Goal: Task Accomplishment & Management: Complete application form

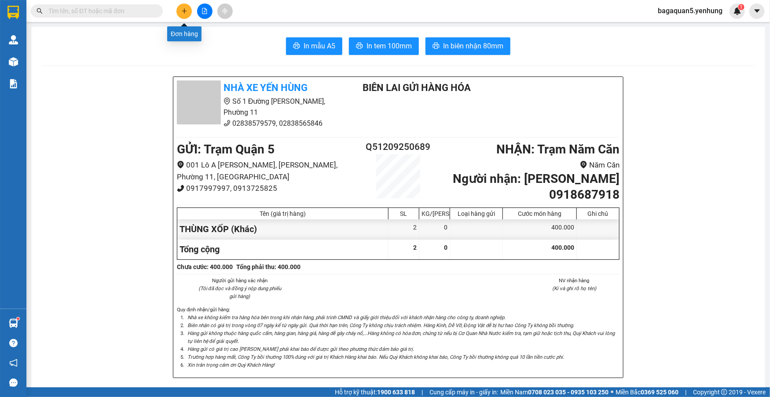
click at [177, 12] on button at bounding box center [183, 11] width 15 height 15
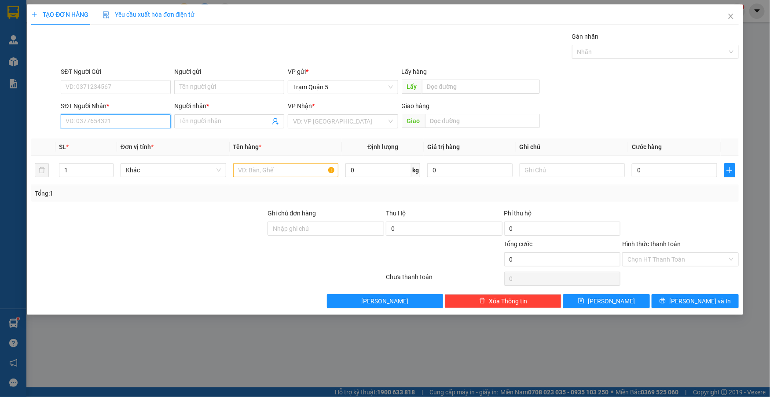
click at [136, 116] on input "SĐT Người Nhận *" at bounding box center [116, 121] width 110 height 14
click at [76, 120] on input "094092530" at bounding box center [116, 121] width 110 height 14
type input "0944092530"
click at [135, 141] on div "0944092530 - a nam" at bounding box center [115, 139] width 99 height 10
type input "a nam"
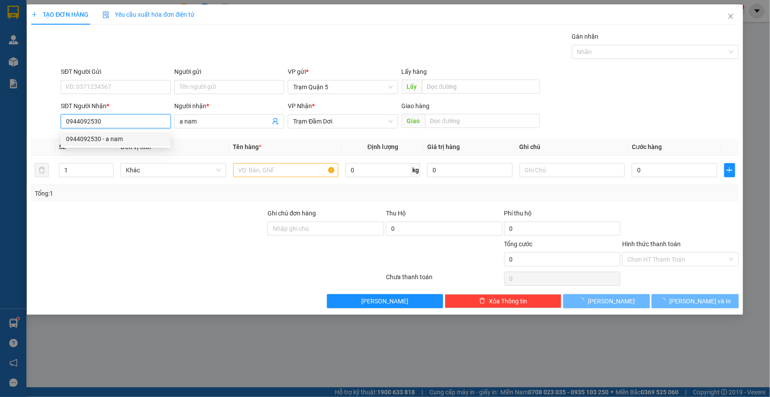
type input "70.000"
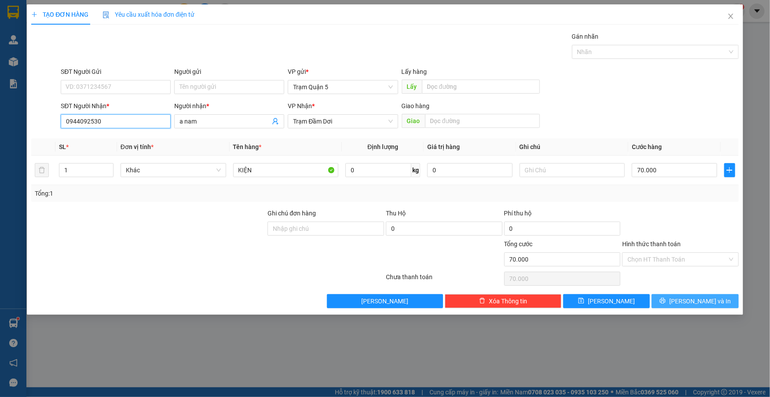
type input "0944092530"
click at [669, 294] on button "[PERSON_NAME] và In" at bounding box center [695, 301] width 87 height 14
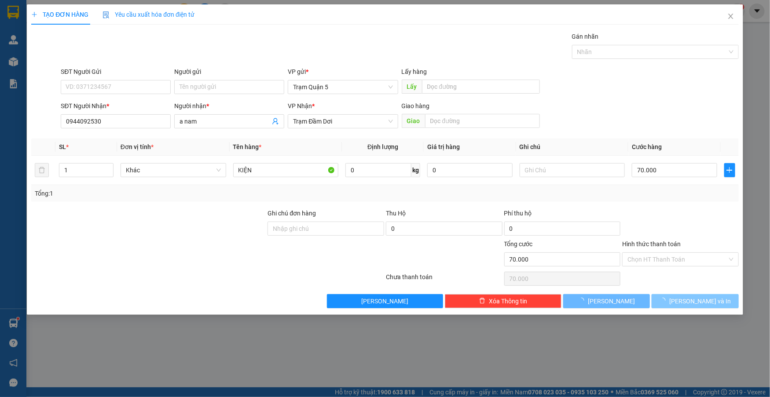
click at [705, 303] on span "[PERSON_NAME] và In" at bounding box center [700, 302] width 62 height 10
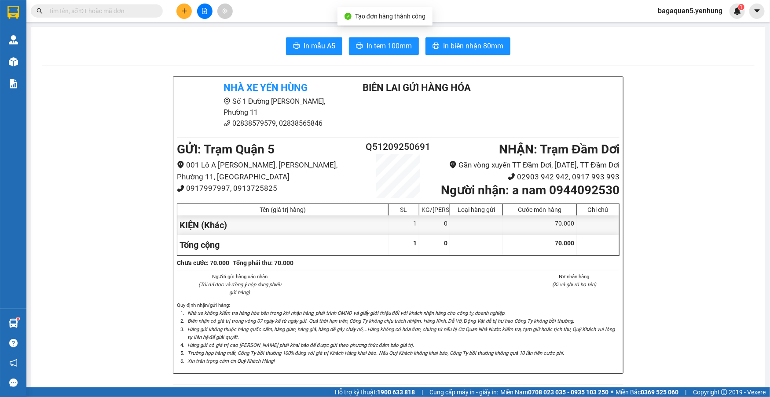
click at [374, 46] on span "In tem 100mm" at bounding box center [389, 45] width 45 height 11
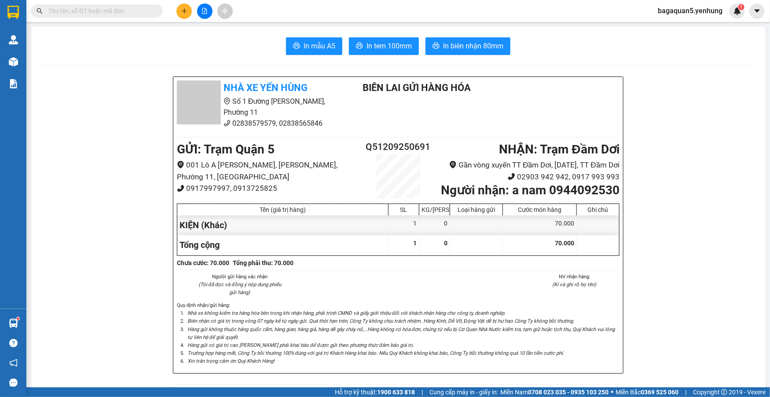
click at [389, 43] on span "In tem 100mm" at bounding box center [389, 45] width 45 height 11
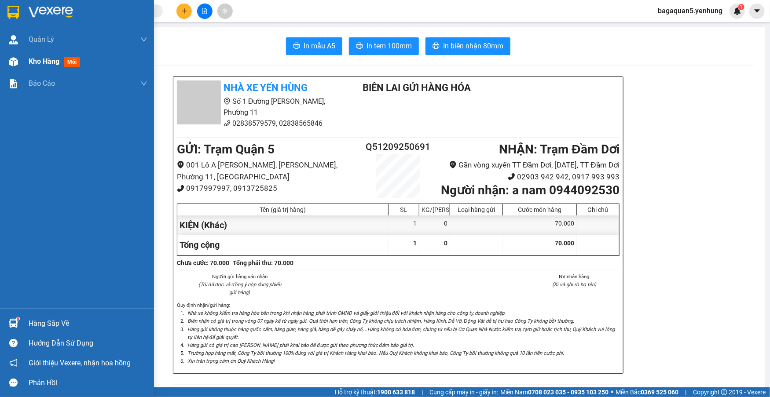
click at [11, 67] on div at bounding box center [13, 61] width 15 height 15
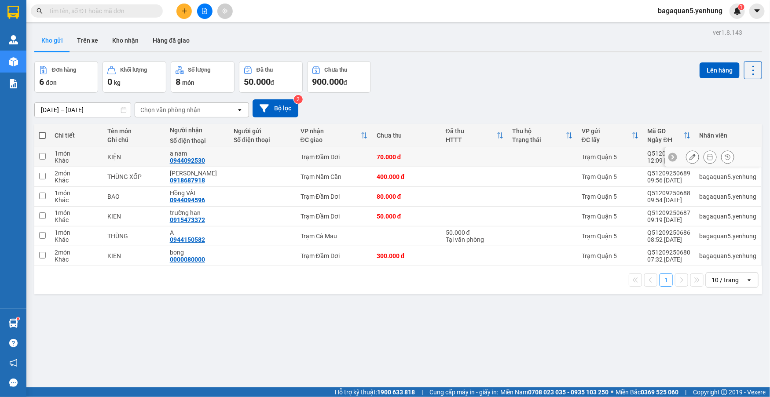
click at [687, 159] on button at bounding box center [693, 157] width 12 height 15
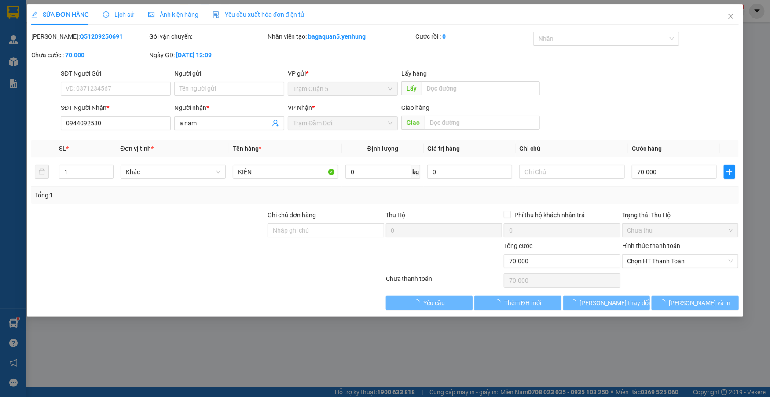
type input "0944092530"
type input "a nam"
type input "70.000"
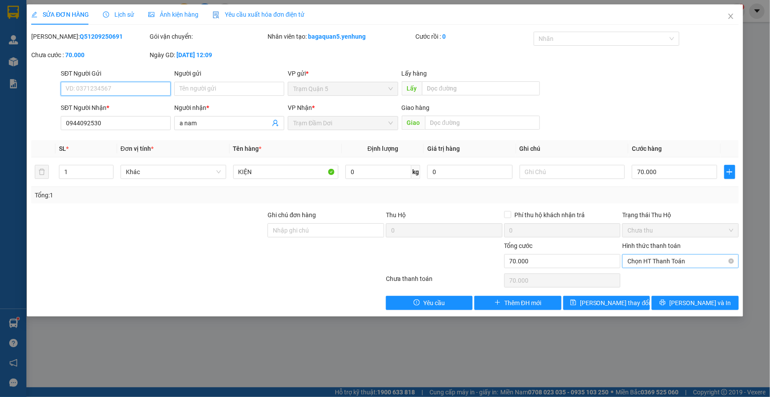
click at [668, 258] on span "Chọn HT Thanh Toán" at bounding box center [681, 261] width 106 height 13
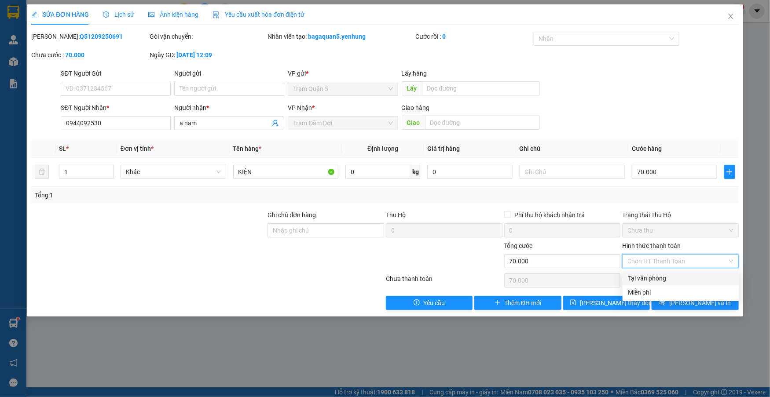
click at [669, 269] on div "Hình thức thanh toán Chọn HT Thanh Toán" at bounding box center [680, 256] width 117 height 31
click at [675, 254] on div "Chọn HT Thanh Toán" at bounding box center [680, 261] width 117 height 14
click at [675, 280] on div "Tại văn phòng" at bounding box center [681, 279] width 106 height 10
type input "0"
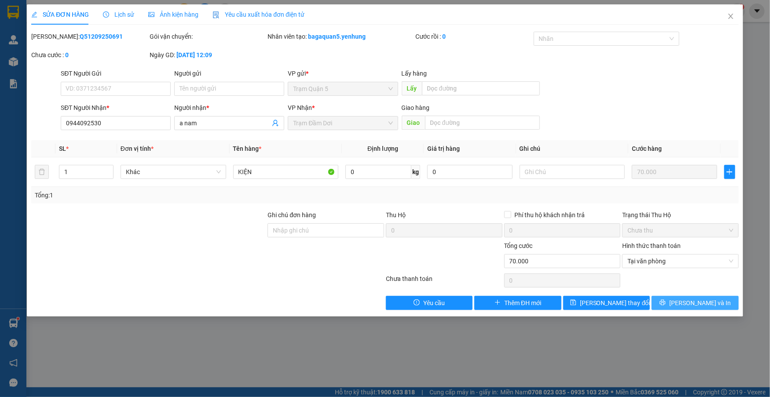
click at [680, 296] on button "[PERSON_NAME] và In" at bounding box center [695, 303] width 87 height 14
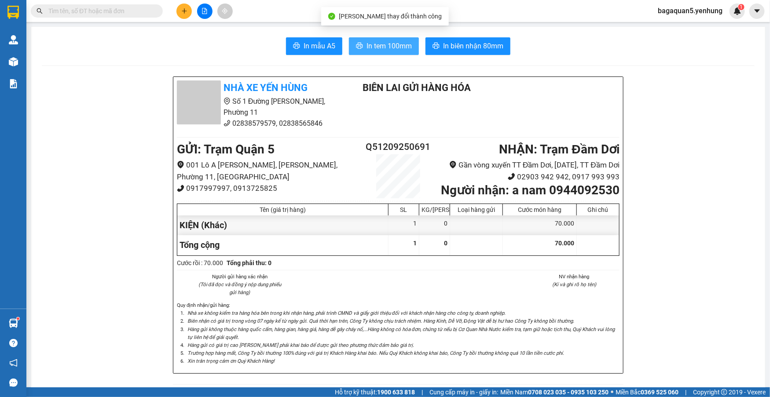
click at [395, 40] on span "In tem 100mm" at bounding box center [389, 45] width 45 height 11
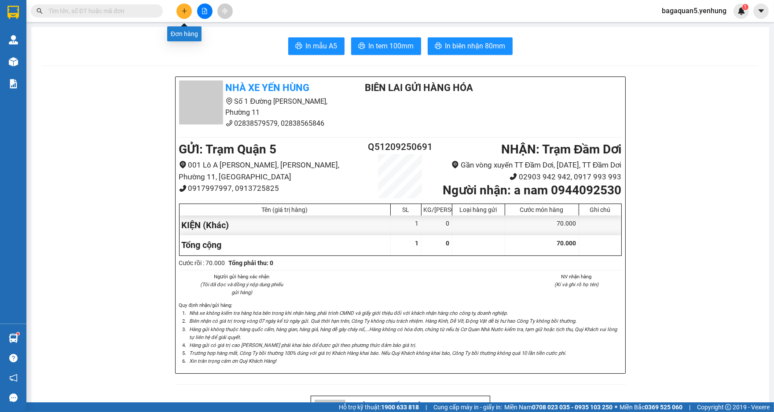
click at [189, 9] on button at bounding box center [183, 11] width 15 height 15
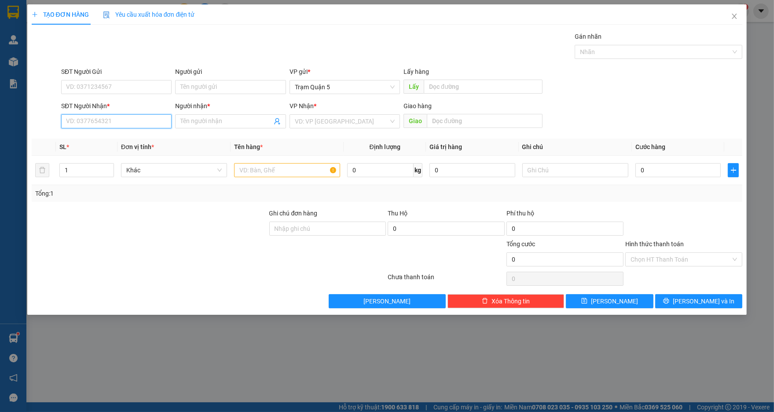
click at [164, 125] on input "SĐT Người Nhận *" at bounding box center [116, 121] width 110 height 14
type input "0859202990"
click at [153, 137] on div "0859202990 - HẢO HẢO" at bounding box center [116, 139] width 100 height 10
type input "HẢO HẢO"
type input "70.000"
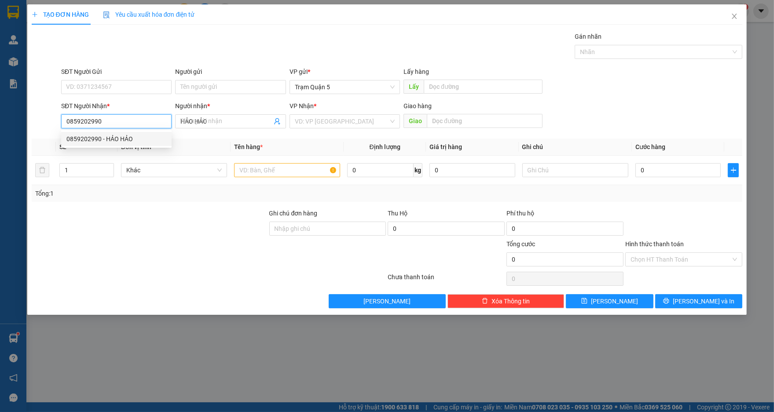
type input "70.000"
type input "0859202990"
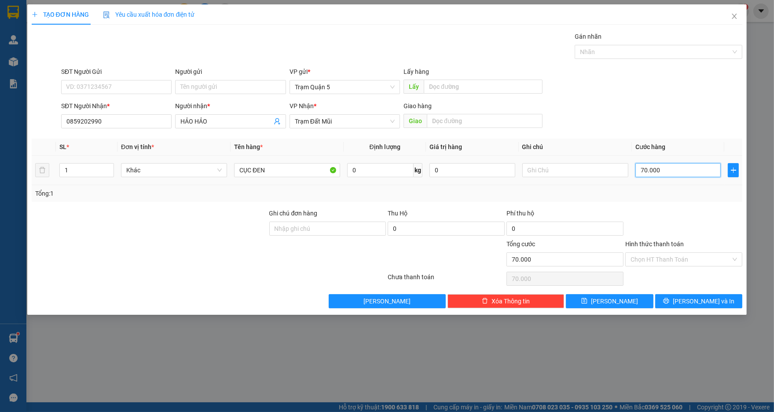
click at [689, 173] on input "70.000" at bounding box center [678, 170] width 85 height 14
type input "5"
type input "50"
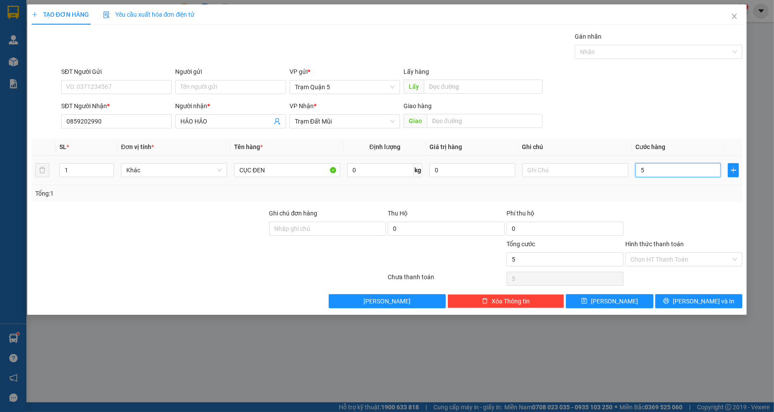
type input "50"
type input "50.000"
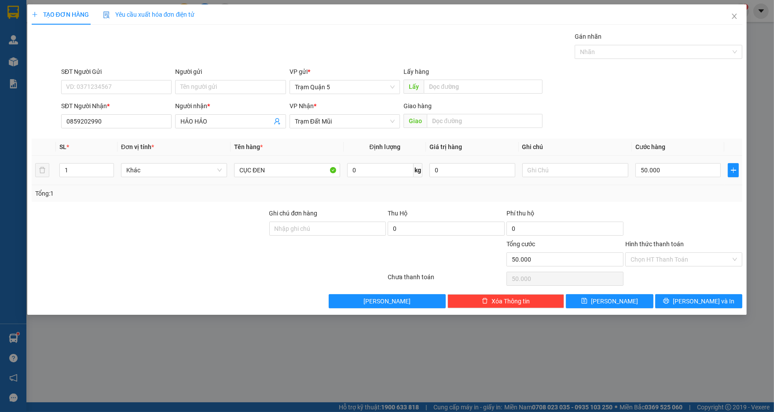
click at [695, 185] on td "50.000" at bounding box center [678, 170] width 92 height 29
click at [698, 302] on span "[PERSON_NAME] và In" at bounding box center [704, 302] width 62 height 10
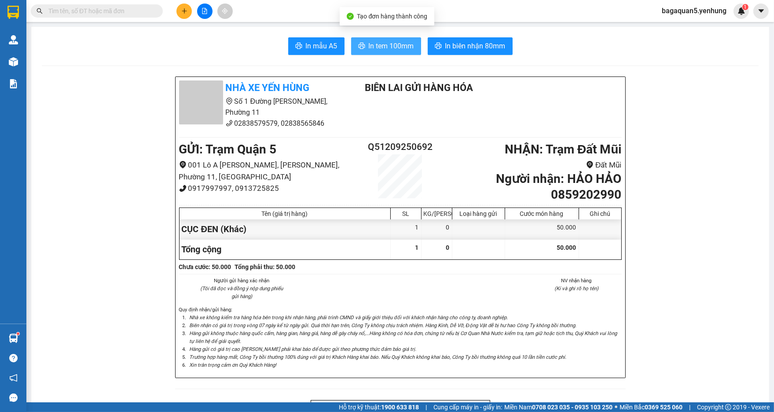
click at [369, 49] on span "In tem 100mm" at bounding box center [391, 45] width 45 height 11
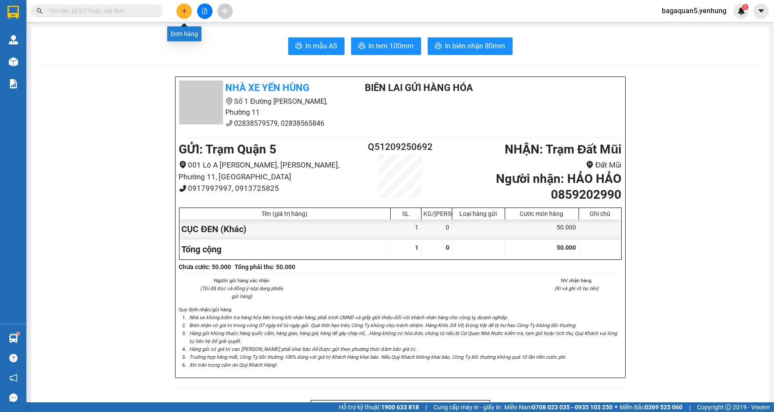
click at [188, 17] on button at bounding box center [183, 11] width 15 height 15
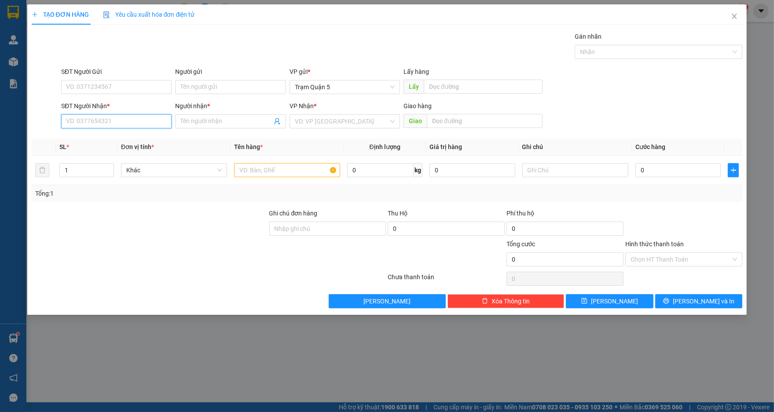
click at [154, 118] on input "SĐT Người Nhận *" at bounding box center [116, 121] width 110 height 14
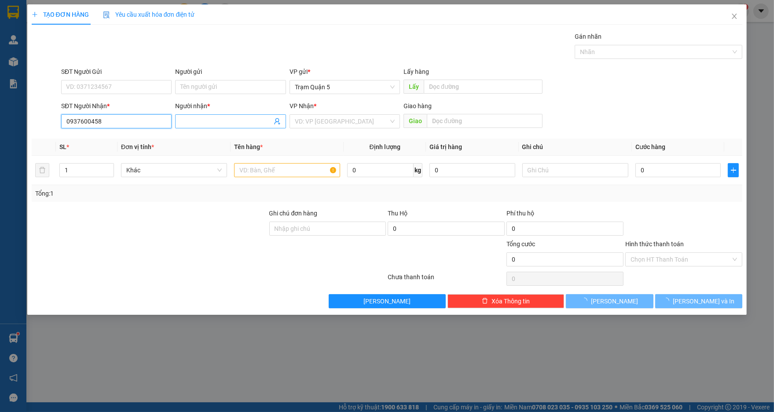
type input "0937600458"
click at [232, 117] on input "Người nhận *" at bounding box center [225, 122] width 91 height 10
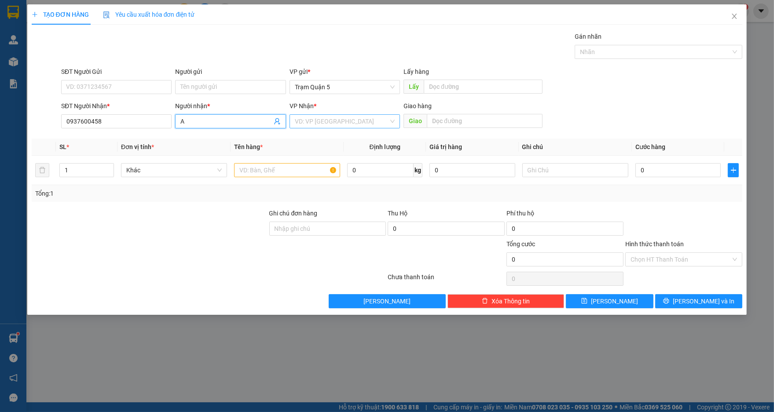
type input "A"
click at [330, 119] on input "search" at bounding box center [342, 121] width 94 height 13
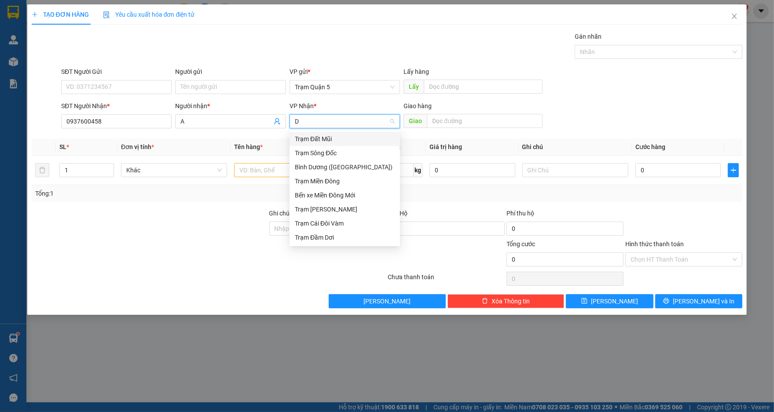
type input "DA"
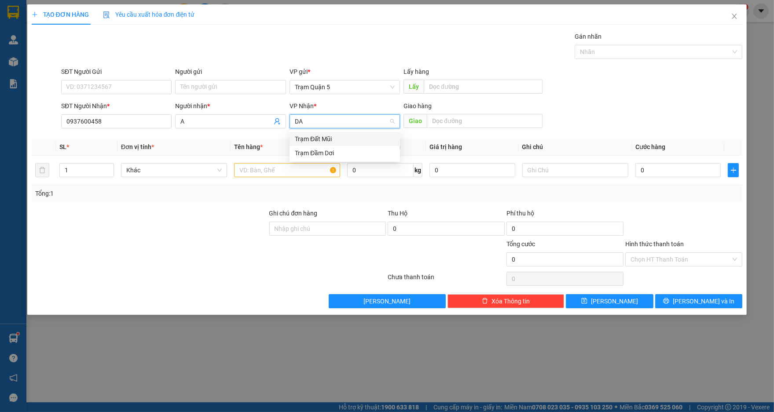
click at [360, 138] on div "Trạm Đất Mũi" at bounding box center [345, 139] width 100 height 10
click at [298, 162] on div at bounding box center [287, 171] width 106 height 18
click at [303, 172] on input "text" at bounding box center [287, 170] width 106 height 14
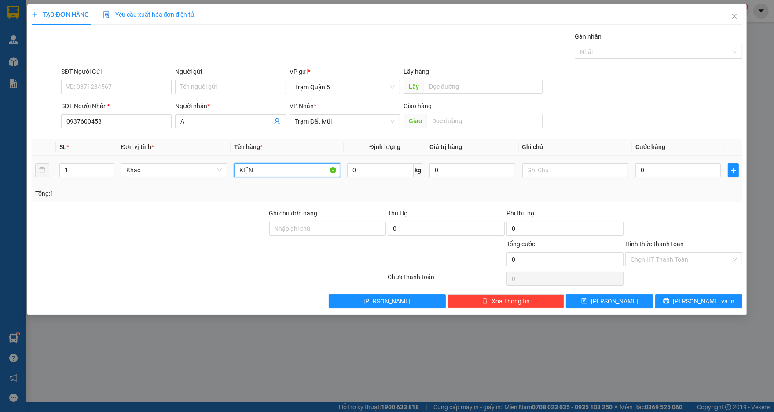
type input "KIỆN"
click at [639, 176] on div "0" at bounding box center [678, 171] width 85 height 18
click at [641, 175] on input "0" at bounding box center [678, 170] width 85 height 14
type input "10"
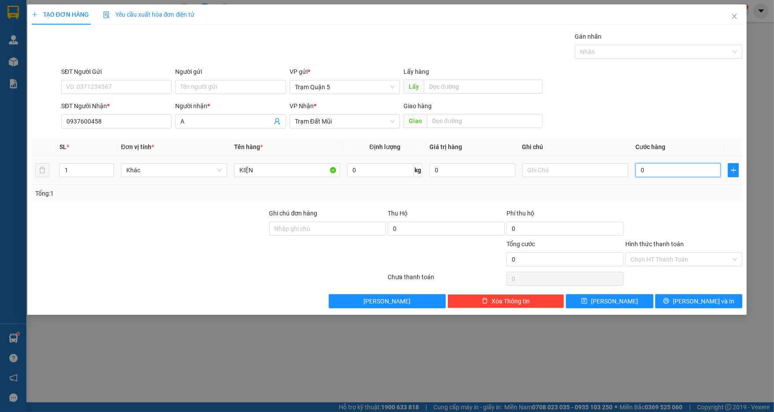
type input "10"
type input "10.000"
drag, startPoint x: 647, startPoint y: 195, endPoint x: 662, endPoint y: 209, distance: 20.5
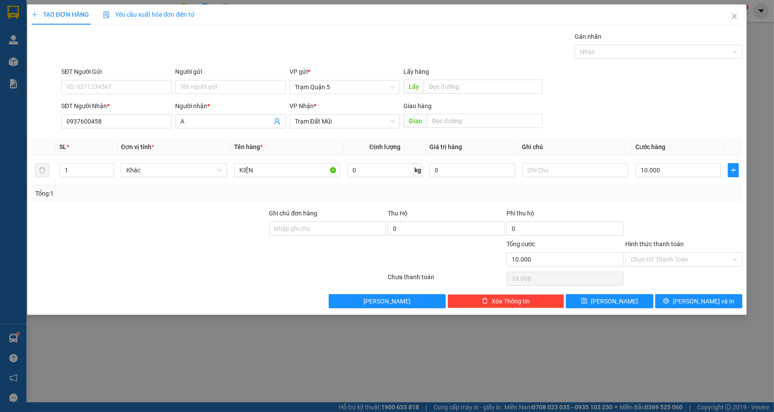
click at [656, 198] on div "Tổng: 1" at bounding box center [387, 193] width 711 height 17
click at [654, 136] on div "Transit Pickup Surcharge Ids Transit Deliver Surcharge Ids Transit Deliver Surc…" at bounding box center [387, 170] width 711 height 277
click at [671, 170] on input "10.000" at bounding box center [678, 170] width 85 height 14
type input "1"
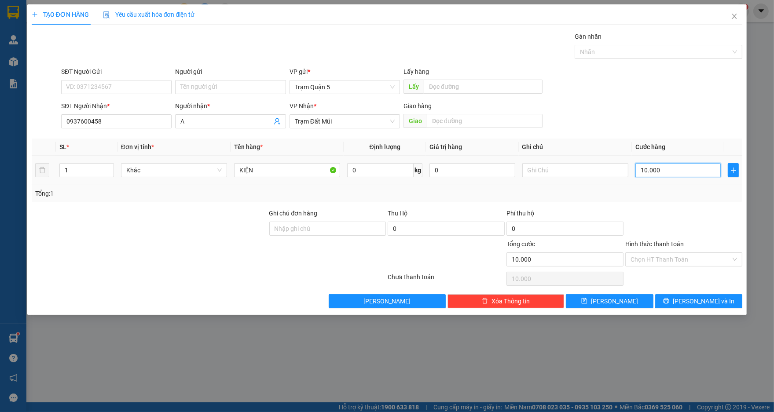
type input "1"
type input "1.000"
drag, startPoint x: 678, startPoint y: 197, endPoint x: 684, endPoint y: 219, distance: 22.9
click at [678, 197] on div "Tổng: 1" at bounding box center [387, 194] width 704 height 10
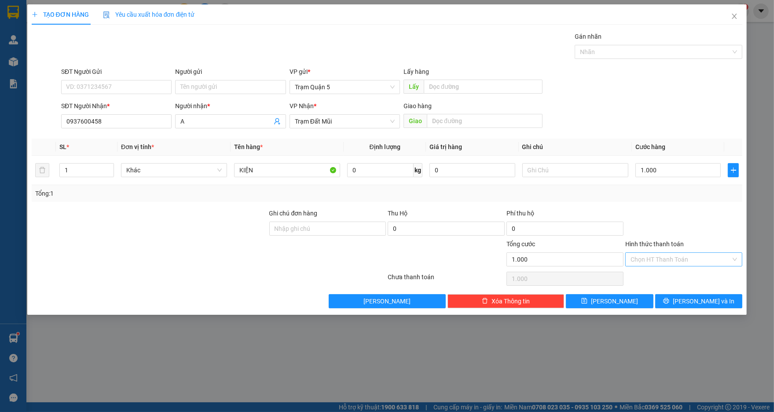
click at [692, 257] on input "Hình thức thanh toán" at bounding box center [681, 259] width 100 height 13
click at [693, 272] on div "Tại văn phòng" at bounding box center [684, 277] width 107 height 10
type input "0"
click at [600, 174] on input "text" at bounding box center [575, 170] width 106 height 14
type input "CÔ LINH"
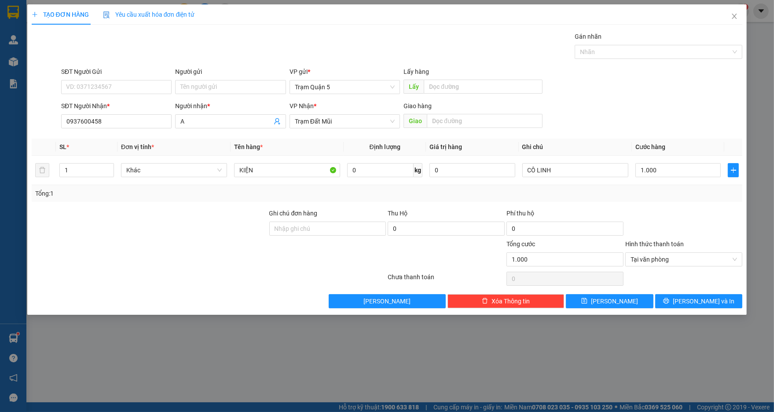
click at [632, 191] on div "Tổng: 1" at bounding box center [387, 194] width 704 height 10
click at [703, 297] on span "[PERSON_NAME] và In" at bounding box center [704, 302] width 62 height 10
click at [688, 294] on button "[PERSON_NAME] và In" at bounding box center [698, 301] width 87 height 14
click at [731, 20] on span "Close" at bounding box center [734, 16] width 25 height 25
